Goal: Transaction & Acquisition: Purchase product/service

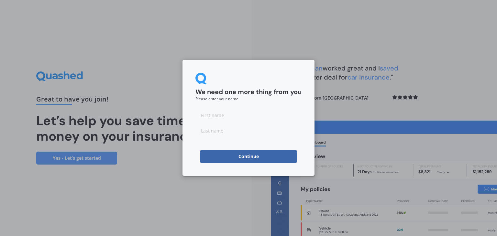
click at [208, 116] on input at bounding box center [249, 115] width 106 height 13
type input "i"
type input "[PERSON_NAME]"
click at [209, 130] on input at bounding box center [249, 130] width 106 height 13
type input "[PERSON_NAME]"
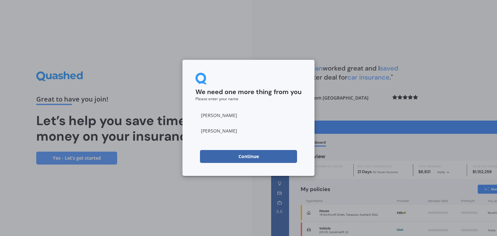
click at [242, 159] on button "Continue" at bounding box center [248, 156] width 97 height 13
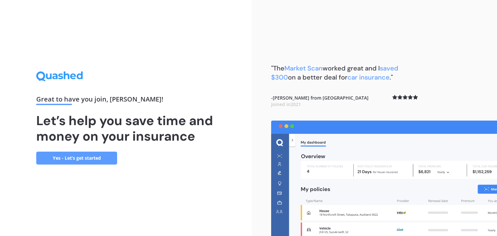
click at [75, 157] on link "Yes - Let’s get started" at bounding box center [76, 158] width 81 height 13
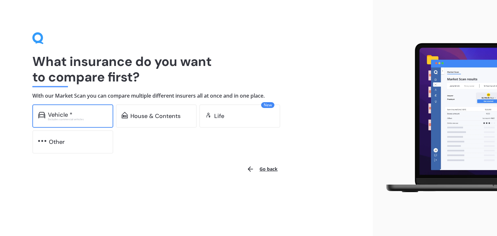
click at [75, 112] on div "Vehicle *" at bounding box center [78, 115] width 60 height 6
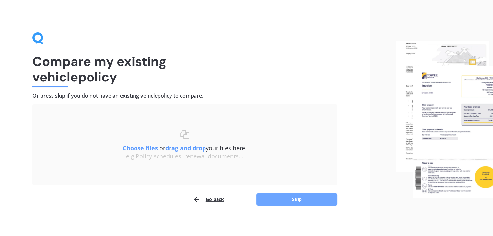
click at [298, 200] on button "Skip" at bounding box center [296, 200] width 81 height 12
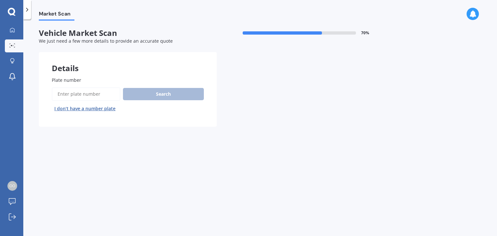
click at [67, 92] on input "Plate number" at bounding box center [86, 94] width 69 height 14
type input "JZD697"
click at [166, 90] on button "Search" at bounding box center [163, 94] width 81 height 12
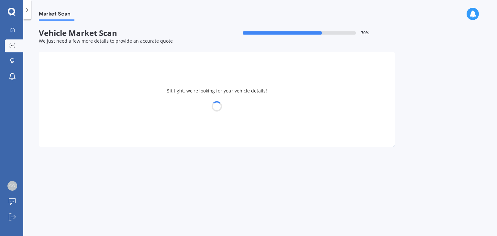
select select "MAZDA"
select select "ATENZA"
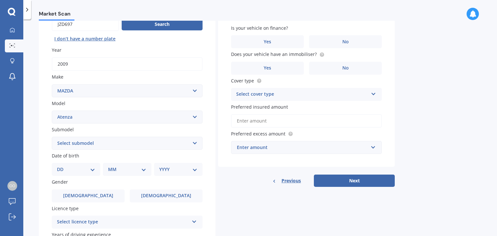
scroll to position [89, 0]
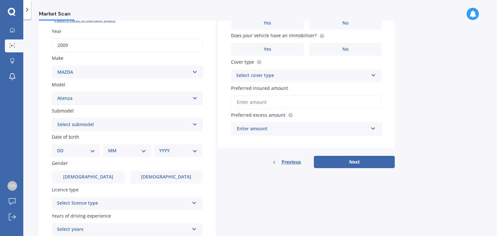
click at [91, 151] on select "DD 01 02 03 04 05 06 07 08 09 10 11 12 13 14 15 16 17 18 19 20 21 22 23 24 25 2…" at bounding box center [76, 150] width 38 height 7
select select "19"
click at [62, 147] on select "DD 01 02 03 04 05 06 07 08 09 10 11 12 13 14 15 16 17 18 19 20 21 22 23 24 25 2…" at bounding box center [76, 150] width 38 height 7
click at [145, 154] on select "MM 01 02 03 04 05 06 07 08 09 10 11 12" at bounding box center [129, 150] width 36 height 7
select select "10"
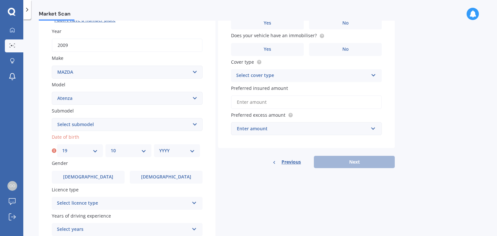
click at [111, 147] on select "MM 01 02 03 04 05 06 07 08 09 10 11 12" at bounding box center [129, 150] width 36 height 7
click at [193, 154] on select "YYYY 2025 2024 2023 2022 2021 2020 2019 2018 2017 2016 2015 2014 2013 2012 2011…" at bounding box center [177, 150] width 36 height 7
select select "2006"
click at [159, 147] on select "YYYY 2025 2024 2023 2022 2021 2020 2019 2018 2017 2016 2015 2014 2013 2012 2011…" at bounding box center [177, 150] width 36 height 7
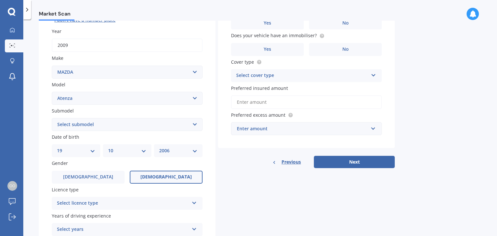
click at [164, 175] on span "[DEMOGRAPHIC_DATA]" at bounding box center [166, 178] width 51 height 6
click at [0, 0] on input "[DEMOGRAPHIC_DATA]" at bounding box center [0, 0] width 0 height 0
click at [197, 202] on div "Select licence type NZ Full NZ Restricted NZ Learners [GEOGRAPHIC_DATA] [GEOGRA…" at bounding box center [127, 203] width 151 height 13
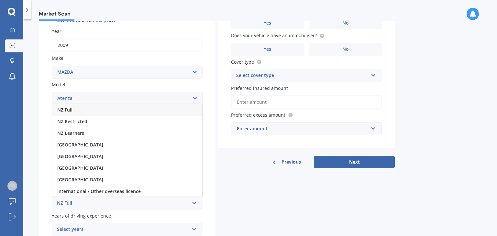
click at [177, 109] on div "NZ Full" at bounding box center [127, 110] width 150 height 12
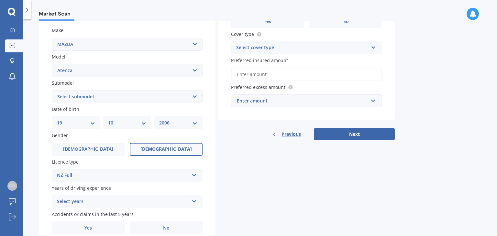
scroll to position [145, 0]
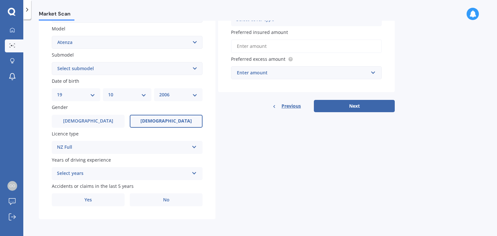
click at [194, 173] on icon at bounding box center [195, 172] width 6 height 5
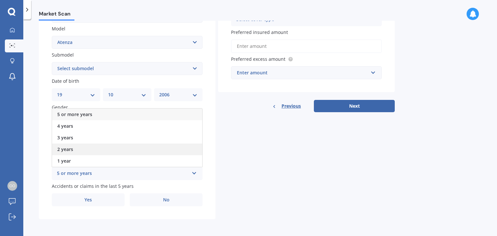
click at [181, 148] on div "2 years" at bounding box center [127, 150] width 150 height 12
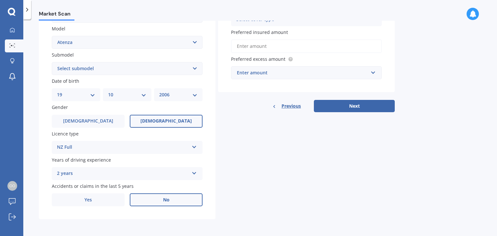
click at [158, 199] on label "No" at bounding box center [166, 200] width 73 height 13
click at [0, 0] on input "No" at bounding box center [0, 0] width 0 height 0
click at [101, 199] on label "Yes" at bounding box center [88, 200] width 73 height 13
click at [0, 0] on input "Yes" at bounding box center [0, 0] width 0 height 0
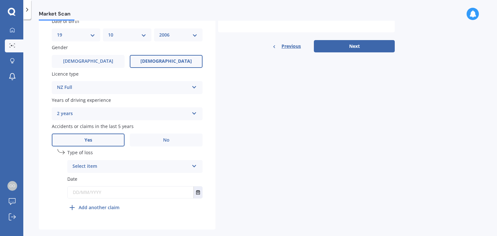
scroll to position [215, 0]
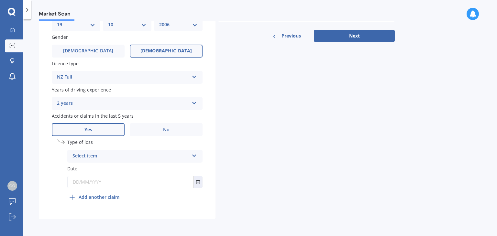
click at [196, 154] on icon at bounding box center [195, 155] width 6 height 5
click at [191, 167] on div "At fault accident" at bounding box center [135, 169] width 135 height 12
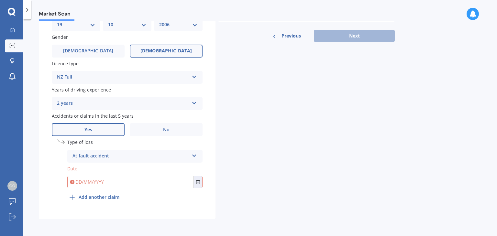
click at [78, 183] on input "text" at bounding box center [131, 183] width 126 height 12
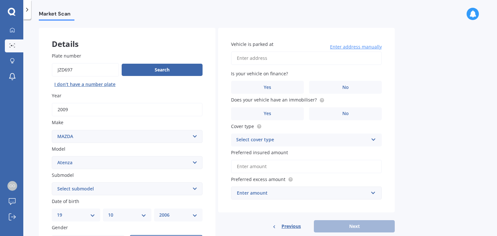
scroll to position [0, 0]
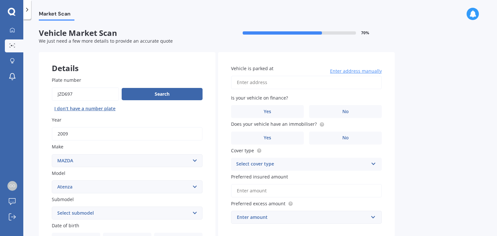
type input "[DATE]"
click at [244, 79] on input "Vehicle is parked at" at bounding box center [306, 83] width 151 height 14
type input "[STREET_ADDRESS]"
click at [347, 113] on span "No" at bounding box center [346, 112] width 6 height 6
click at [0, 0] on input "No" at bounding box center [0, 0] width 0 height 0
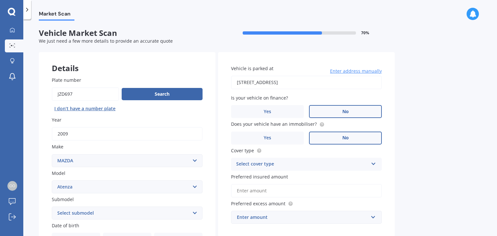
click at [346, 136] on span "No" at bounding box center [346, 138] width 6 height 6
click at [0, 0] on input "No" at bounding box center [0, 0] width 0 height 0
click at [374, 163] on icon at bounding box center [374, 163] width 6 height 5
click at [369, 180] on div "Comprehensive" at bounding box center [307, 177] width 150 height 12
click at [374, 219] on input "text" at bounding box center [304, 217] width 145 height 12
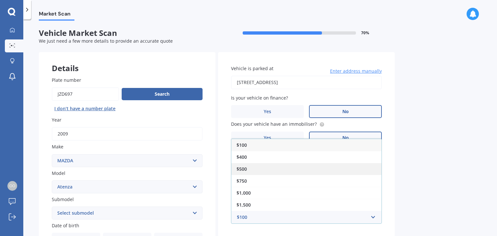
click at [279, 169] on div "$500" at bounding box center [307, 169] width 150 height 12
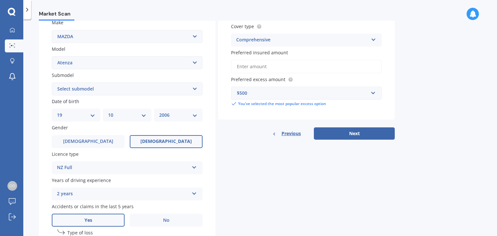
scroll to position [132, 0]
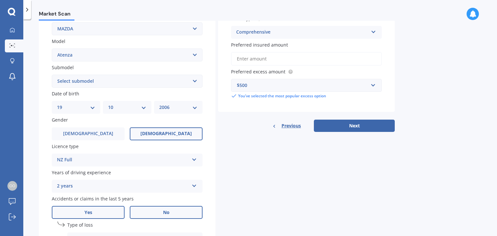
click at [172, 211] on label "No" at bounding box center [166, 212] width 73 height 13
click at [0, 0] on input "No" at bounding box center [0, 0] width 0 height 0
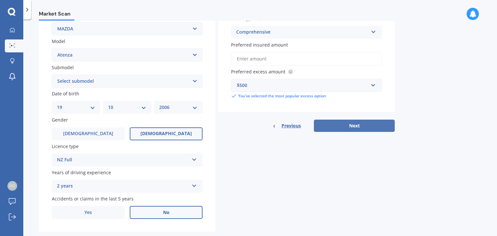
click at [360, 123] on button "Next" at bounding box center [354, 126] width 81 height 12
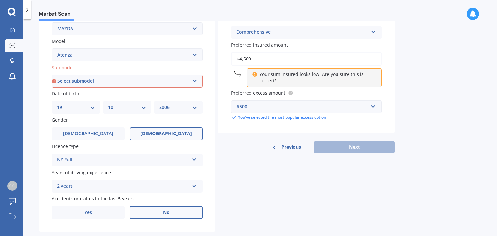
click at [307, 63] on input "$4,500" at bounding box center [306, 59] width 151 height 14
click at [290, 72] on p "Your sum insured looks low. Are you sure this is correct?" at bounding box center [317, 77] width 114 height 13
click at [247, 72] on div "Your sum insured looks low. Are you sure this is correct?" at bounding box center [314, 77] width 135 height 19
click at [257, 73] on icon at bounding box center [254, 73] width 5 height 5
click at [256, 71] on icon at bounding box center [254, 73] width 5 height 5
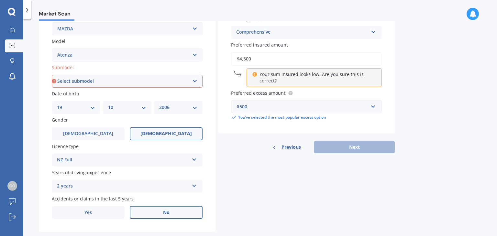
click at [255, 74] on icon at bounding box center [254, 73] width 5 height 5
click at [258, 59] on input "$4,500" at bounding box center [306, 59] width 151 height 14
type input "$4"
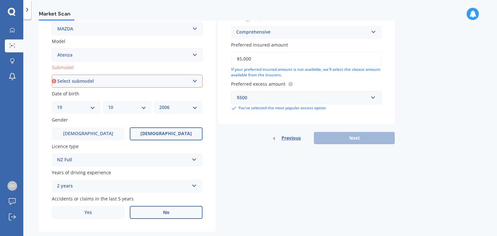
type input "$5,000"
click at [356, 143] on div "Previous Next" at bounding box center [306, 138] width 177 height 12
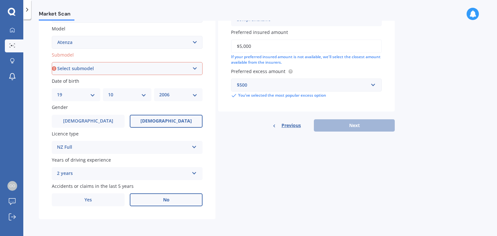
click at [197, 68] on select "Select submodel (All other) Diesel Diesel Turbo Hatchback Sedan Turbo Wagon" at bounding box center [127, 68] width 151 height 13
select select "SEDAN"
click at [52, 62] on select "Select submodel (All other) Diesel Diesel Turbo Hatchback Sedan Turbo Wagon" at bounding box center [127, 68] width 151 height 13
click at [252, 44] on input "$5,000" at bounding box center [306, 47] width 151 height 14
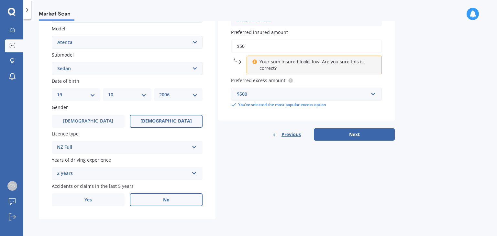
type input "$5"
type input "$4,500"
click at [354, 132] on button "Next" at bounding box center [354, 135] width 81 height 12
select select "19"
select select "10"
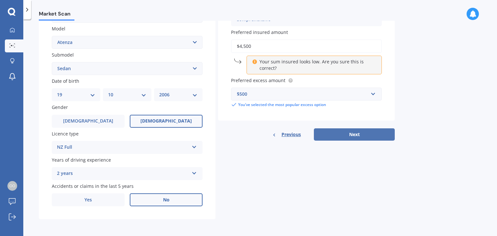
select select "2006"
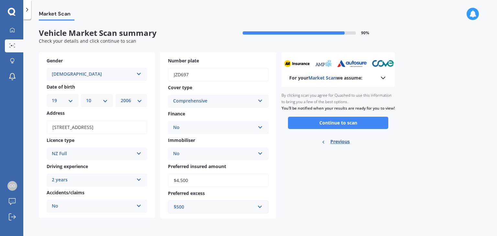
scroll to position [0, 0]
click at [385, 79] on icon at bounding box center [384, 78] width 8 height 8
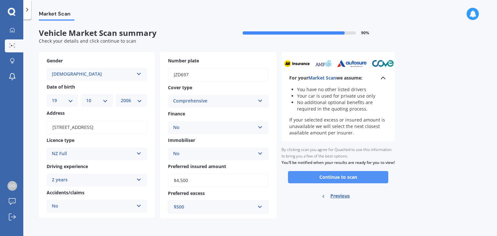
click at [349, 182] on button "Continue to scan" at bounding box center [338, 177] width 100 height 12
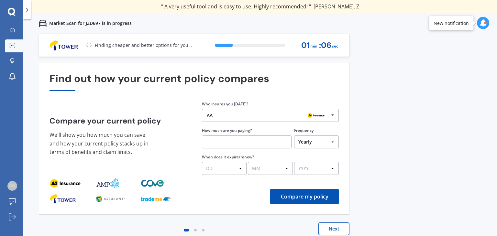
click at [335, 230] on button "Next" at bounding box center [334, 229] width 31 height 13
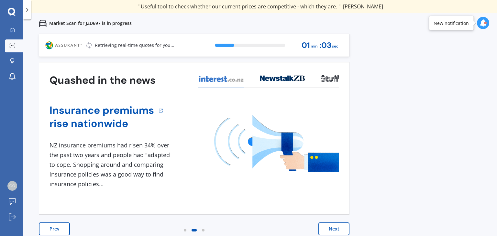
click at [335, 230] on button "Next" at bounding box center [334, 229] width 31 height 13
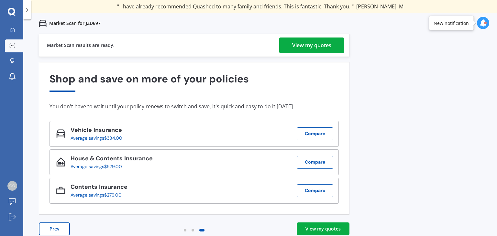
click at [321, 229] on div "View my quotes" at bounding box center [323, 229] width 35 height 6
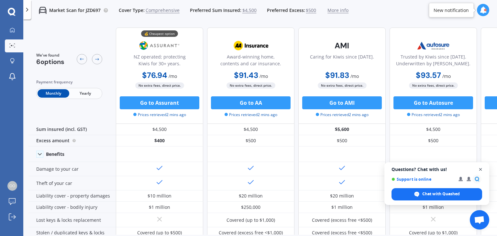
click at [482, 170] on span "Open chat" at bounding box center [481, 170] width 8 height 8
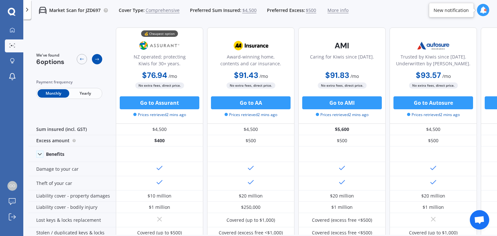
click at [99, 57] on icon at bounding box center [97, 59] width 5 height 5
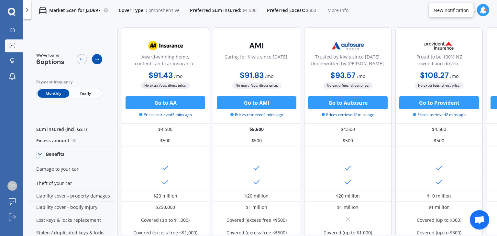
scroll to position [0, 87]
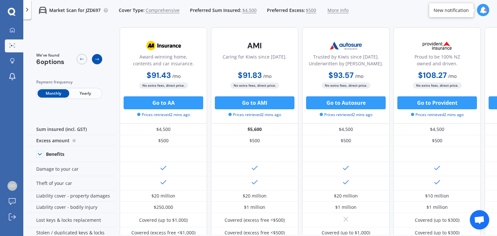
click at [99, 57] on icon at bounding box center [97, 59] width 5 height 5
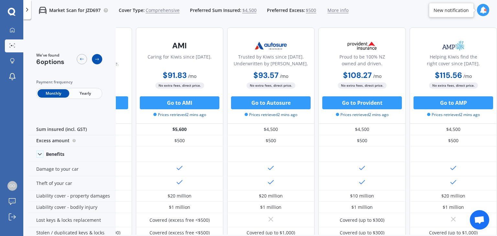
scroll to position [0, 166]
click at [99, 57] on icon at bounding box center [97, 59] width 5 height 5
click at [80, 58] on icon at bounding box center [81, 59] width 5 height 5
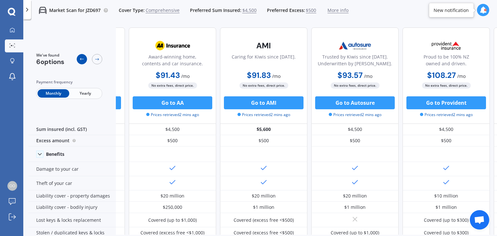
click at [80, 58] on icon at bounding box center [81, 59] width 5 height 5
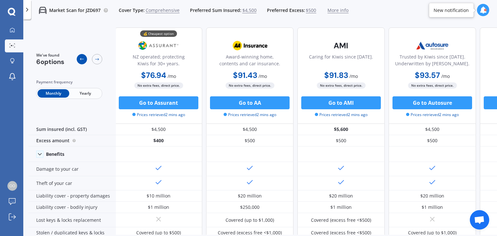
scroll to position [0, 0]
click at [80, 58] on icon at bounding box center [81, 59] width 5 height 5
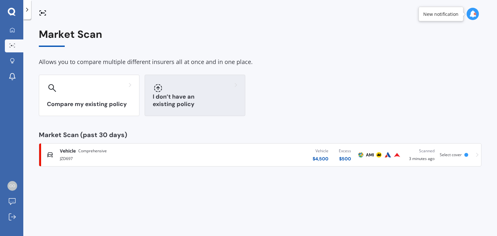
click at [200, 96] on div "I don’t have an existing policy" at bounding box center [195, 95] width 101 height 41
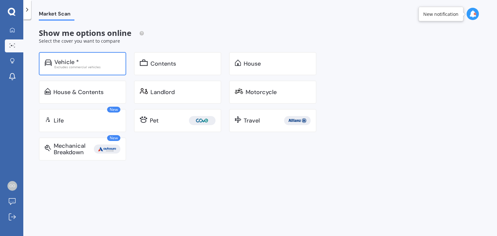
click at [94, 62] on div "Vehicle *" at bounding box center [87, 62] width 66 height 6
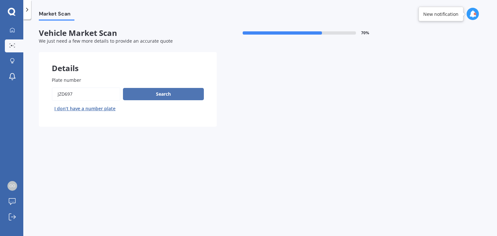
click at [150, 94] on button "Search" at bounding box center [163, 94] width 81 height 12
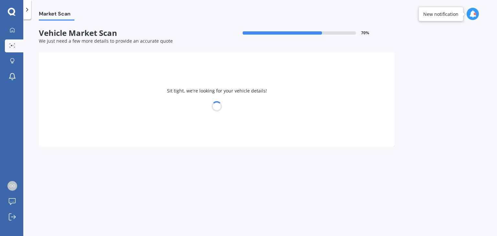
select select "MAZDA"
select select "ATENZA"
select select "19"
select select "10"
select select "2006"
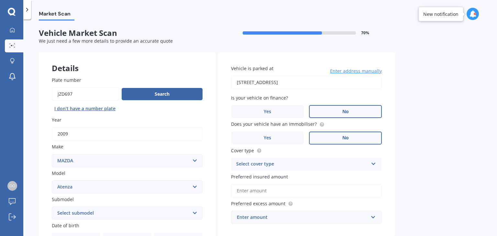
click at [195, 211] on select "Select submodel (All other) Diesel Diesel Turbo Hatchback Sedan Turbo Wagon" at bounding box center [127, 213] width 151 height 13
select select "SEDAN"
click at [52, 207] on select "Select submodel (All other) Diesel Diesel Turbo Hatchback Sedan Turbo Wagon" at bounding box center [127, 213] width 151 height 13
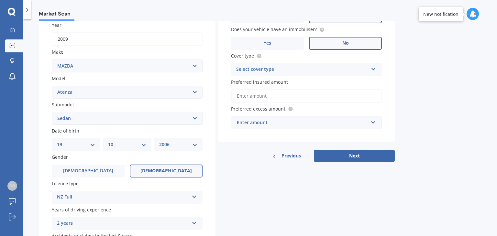
scroll to position [87, 0]
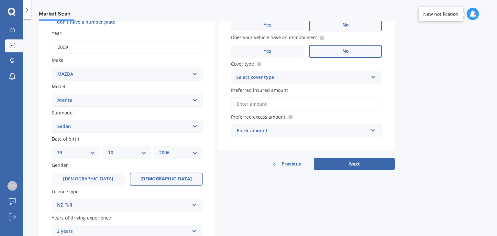
click at [374, 76] on icon at bounding box center [374, 76] width 6 height 5
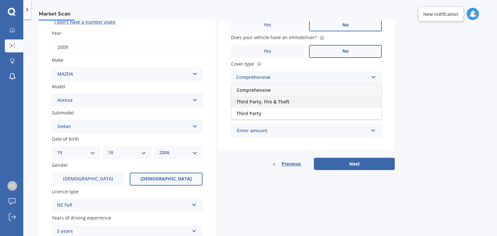
click at [371, 100] on div "Third Party, Fire & Theft" at bounding box center [307, 102] width 150 height 12
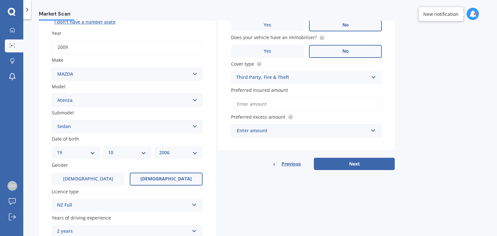
click at [257, 106] on input "Preferred insured amount" at bounding box center [306, 104] width 151 height 14
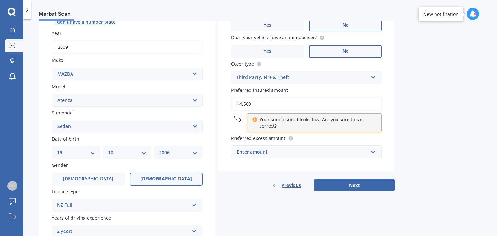
type input "$4,500"
click at [373, 152] on input "text" at bounding box center [304, 152] width 145 height 12
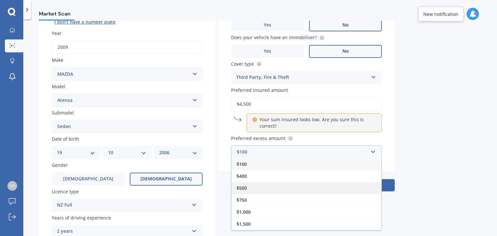
click at [330, 186] on div "$500" at bounding box center [307, 188] width 150 height 12
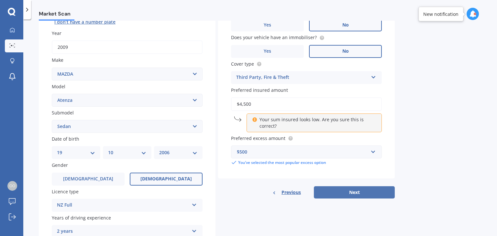
click at [358, 193] on button "Next" at bounding box center [354, 193] width 81 height 12
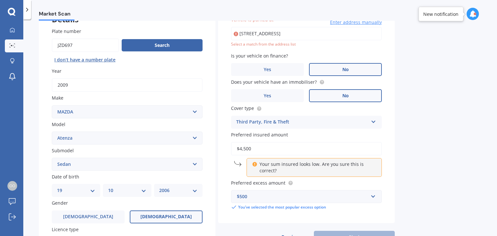
scroll to position [44, 0]
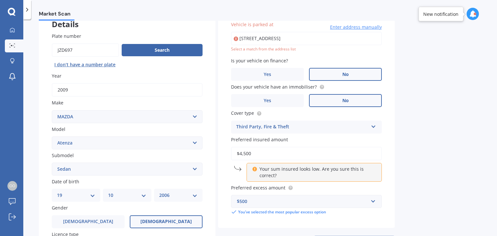
type input "[STREET_ADDRESS]"
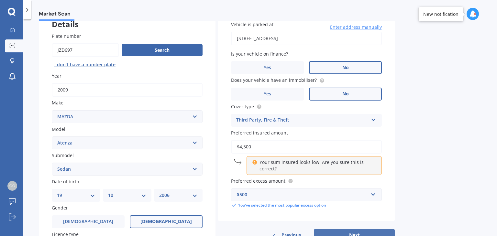
click at [336, 231] on button "Next" at bounding box center [354, 235] width 81 height 12
select select "19"
select select "10"
select select "2006"
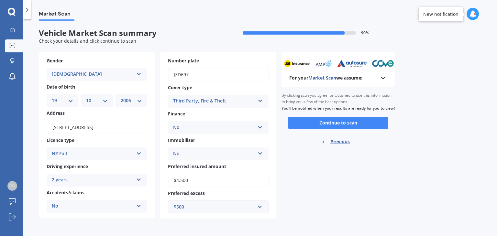
scroll to position [0, 0]
click at [335, 126] on button "Continue to scan" at bounding box center [338, 123] width 100 height 12
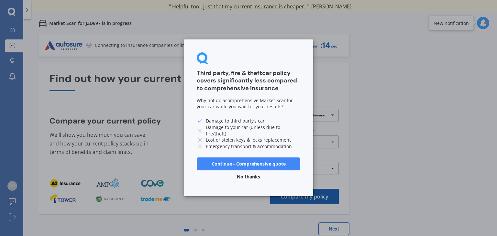
click at [252, 175] on button "No thanks" at bounding box center [248, 177] width 31 height 13
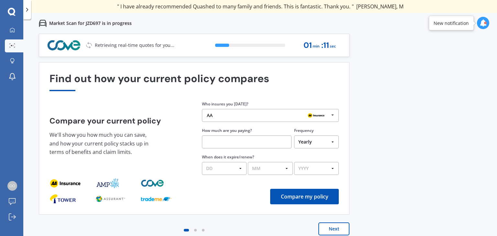
click at [336, 229] on button "Next" at bounding box center [334, 229] width 31 height 13
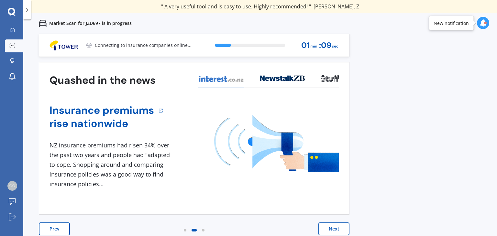
click at [336, 229] on button "Next" at bounding box center [334, 229] width 31 height 13
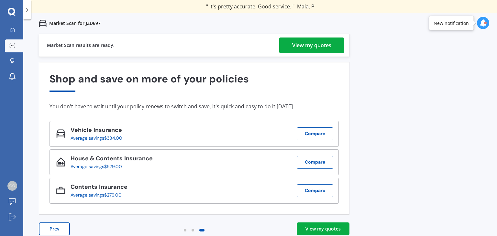
click at [336, 229] on div "View my quotes" at bounding box center [323, 229] width 35 height 6
